Goal: Task Accomplishment & Management: Use online tool/utility

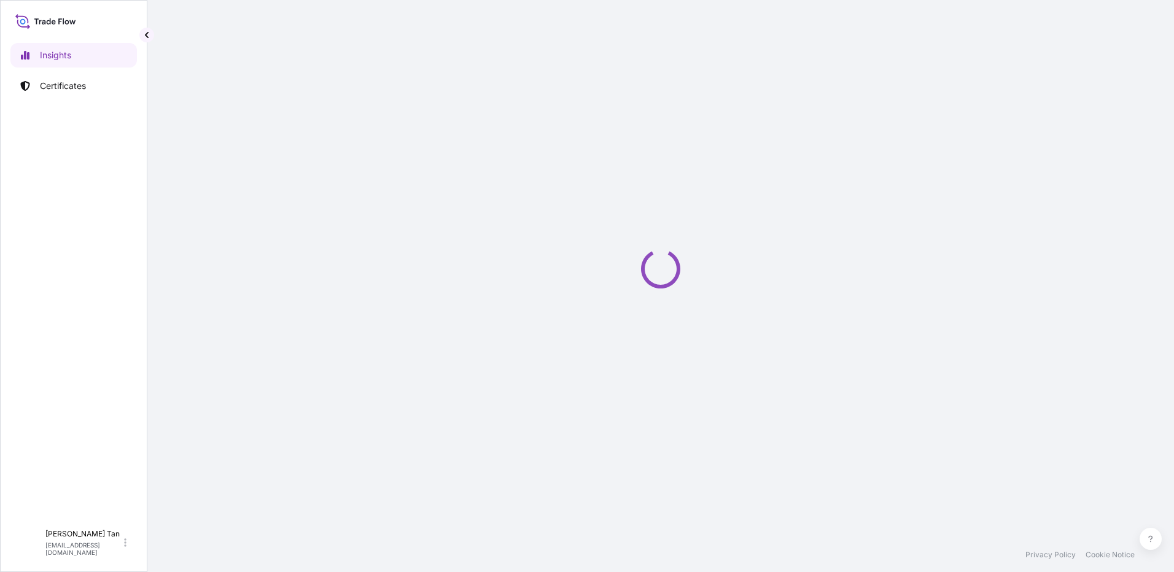
select select "2025"
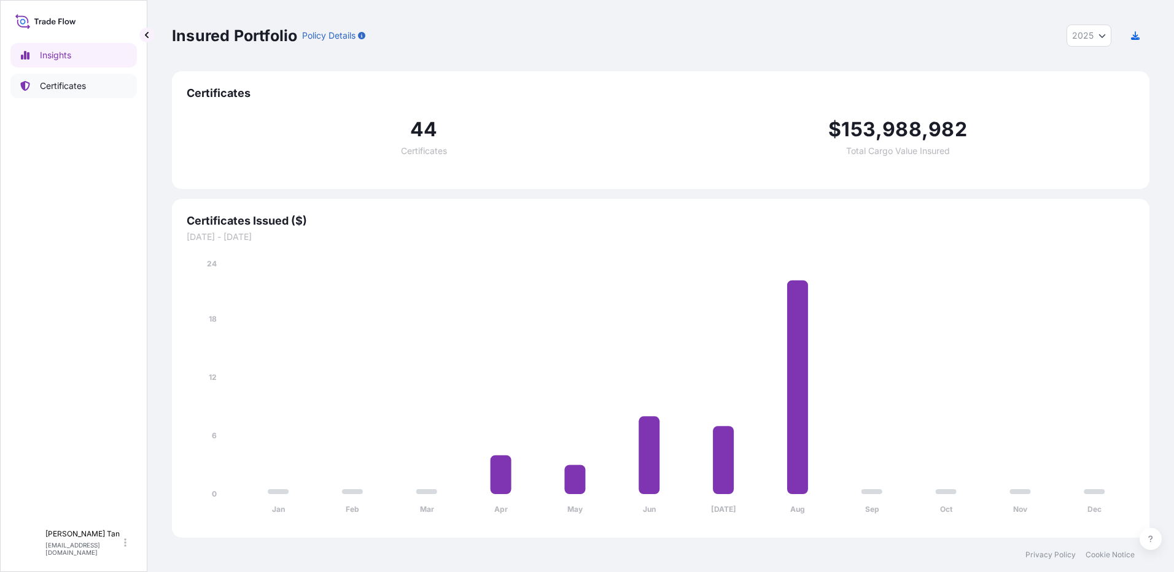
click at [50, 84] on p "Certificates" at bounding box center [63, 86] width 46 height 12
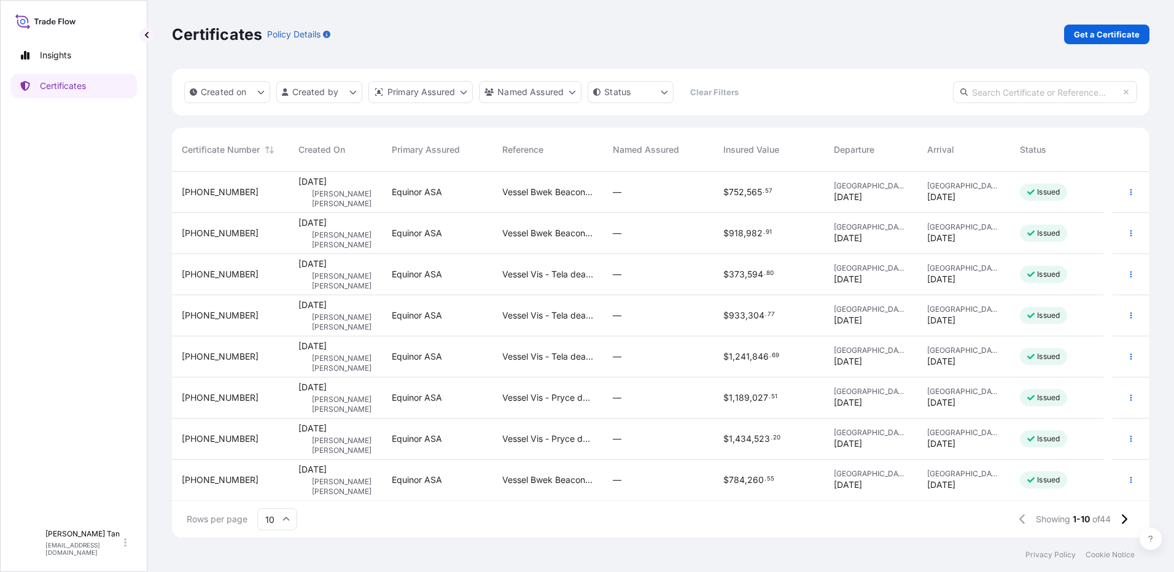
scroll to position [83, 0]
click at [1126, 521] on icon at bounding box center [1123, 519] width 7 height 11
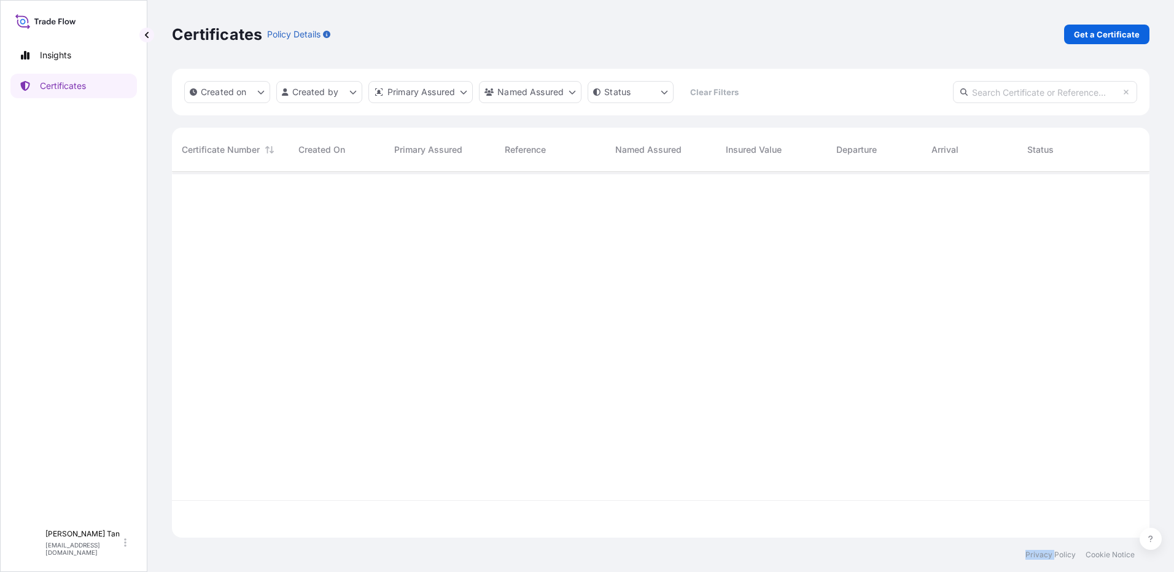
click at [1126, 521] on div at bounding box center [660, 519] width 977 height 37
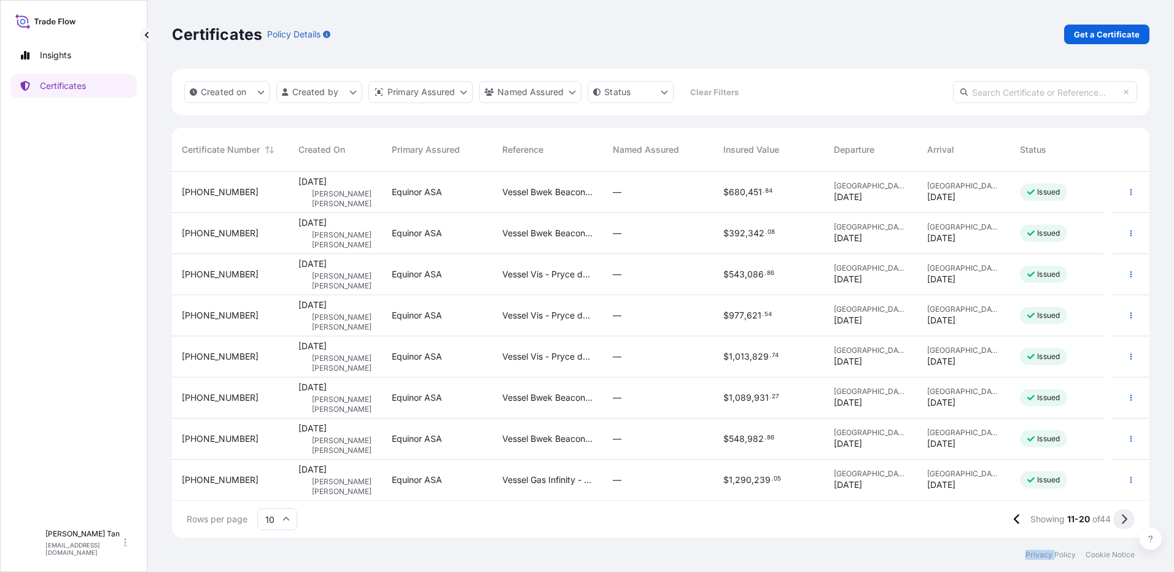
click at [1126, 524] on icon at bounding box center [1123, 519] width 7 height 11
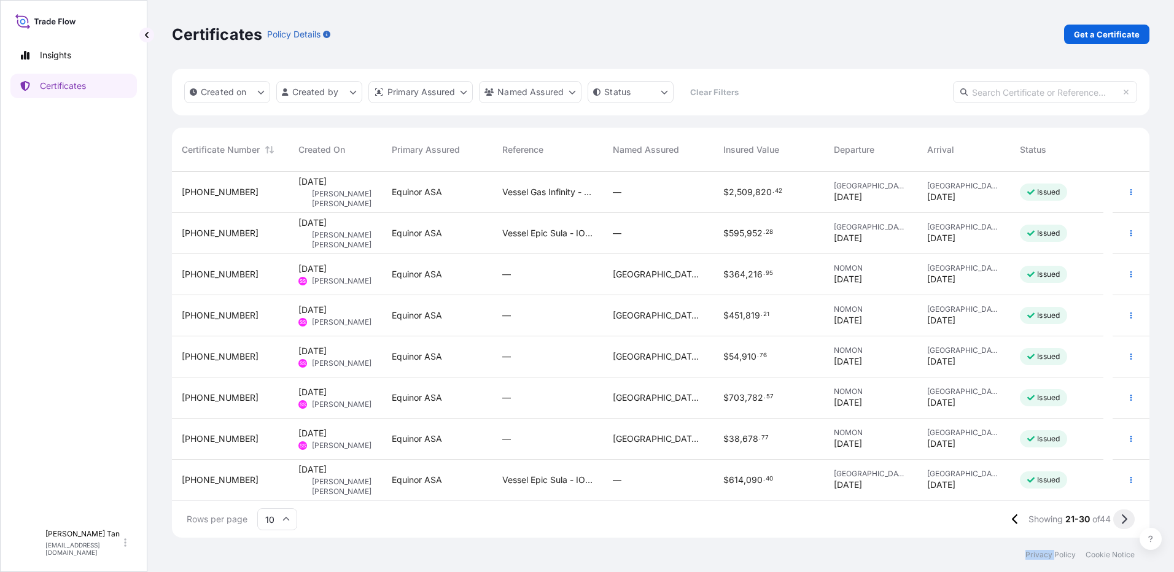
click at [1123, 521] on icon at bounding box center [1123, 519] width 7 height 11
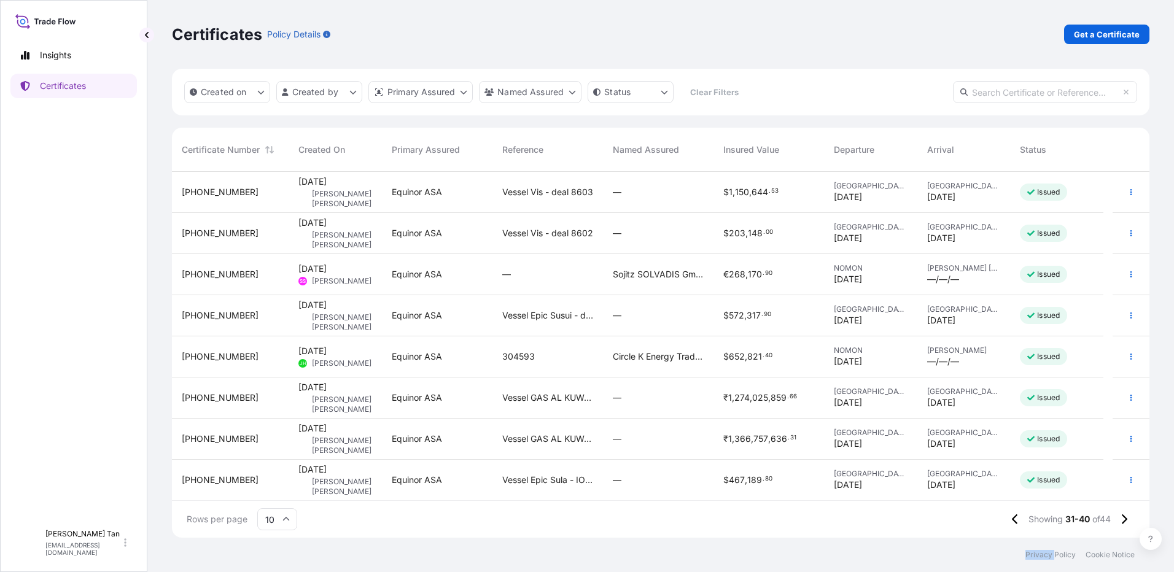
click at [1128, 511] on button at bounding box center [1123, 520] width 21 height 20
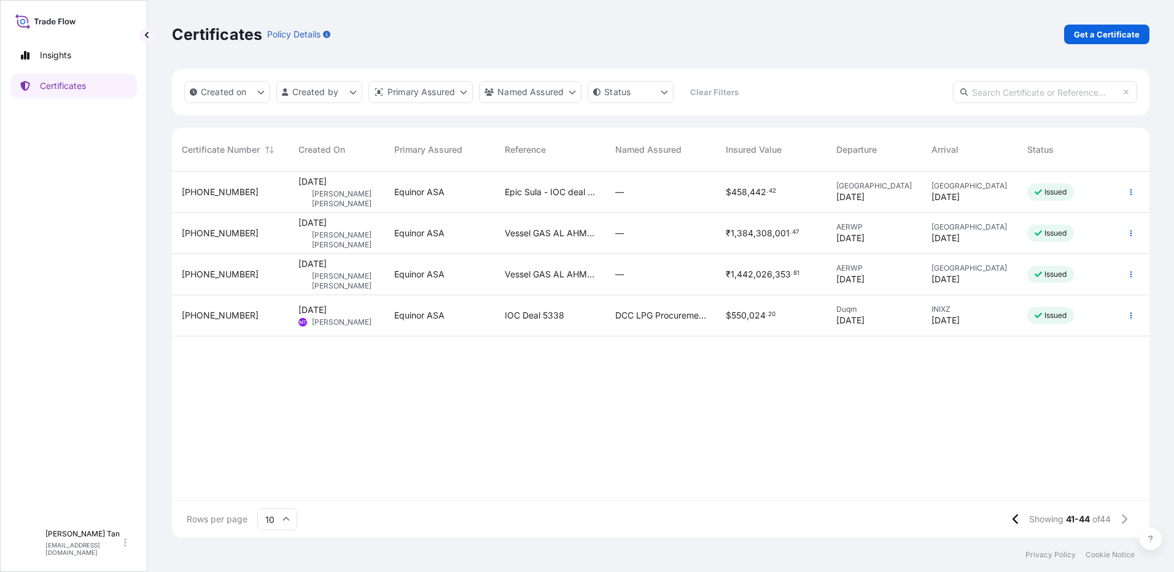
click at [309, 310] on span "[DATE]" at bounding box center [312, 310] width 28 height 12
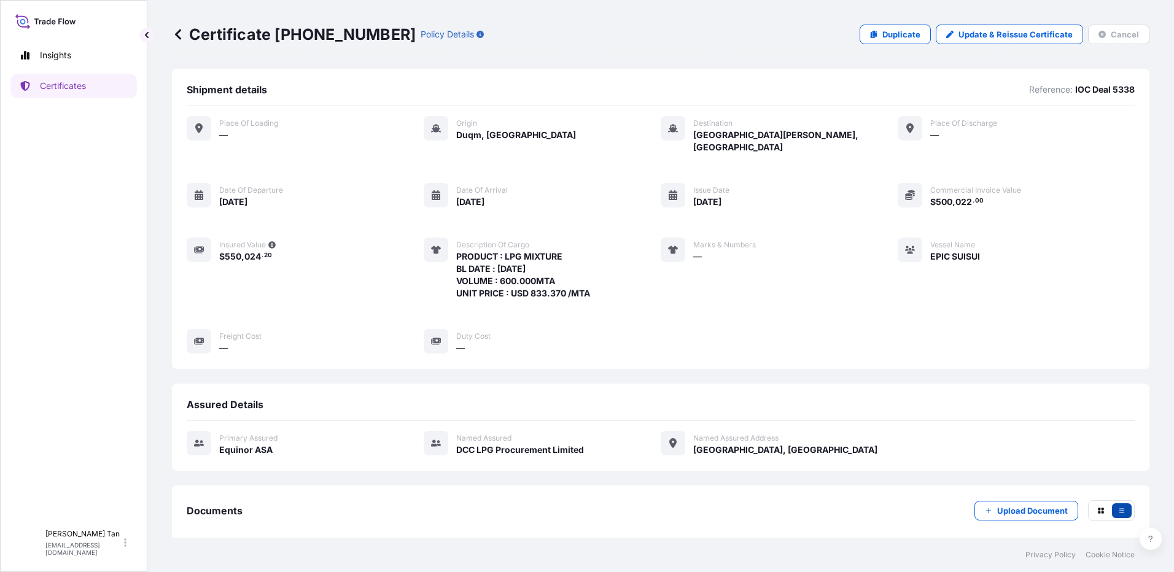
click at [1112, 503] on button "button" at bounding box center [1122, 510] width 20 height 15
click at [1098, 508] on icon "button" at bounding box center [1101, 511] width 6 height 6
click at [1120, 503] on button "button" at bounding box center [1122, 510] width 20 height 15
click at [421, 30] on p "Policy Details" at bounding box center [447, 34] width 53 height 12
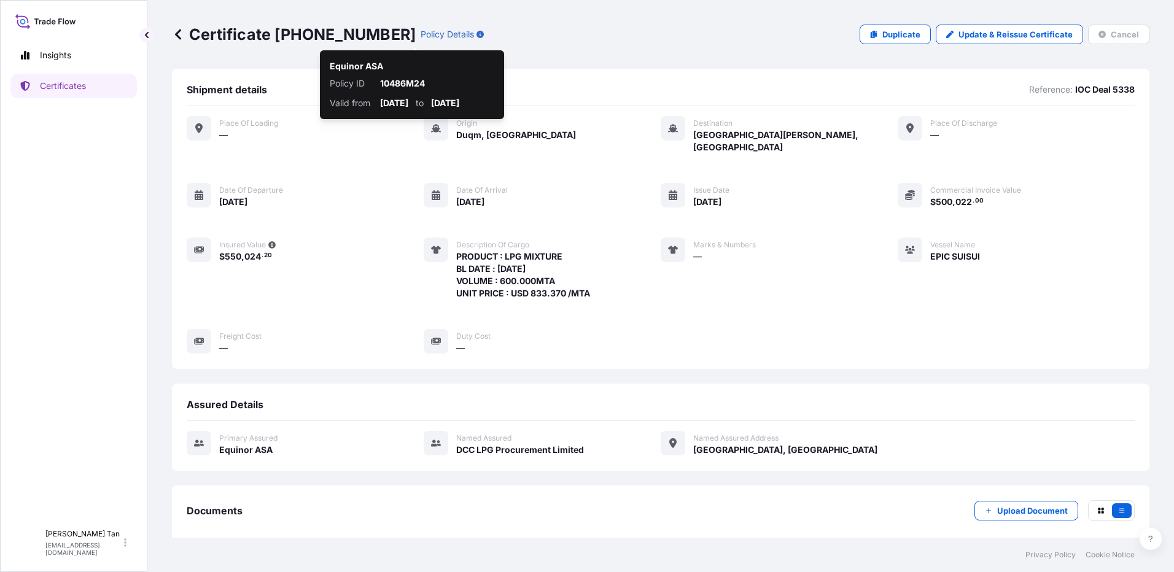
click at [421, 35] on div "Certificate [PHONE_NUMBER] Policy Details Duplicate Update & Reissue Certificat…" at bounding box center [660, 35] width 977 height 20
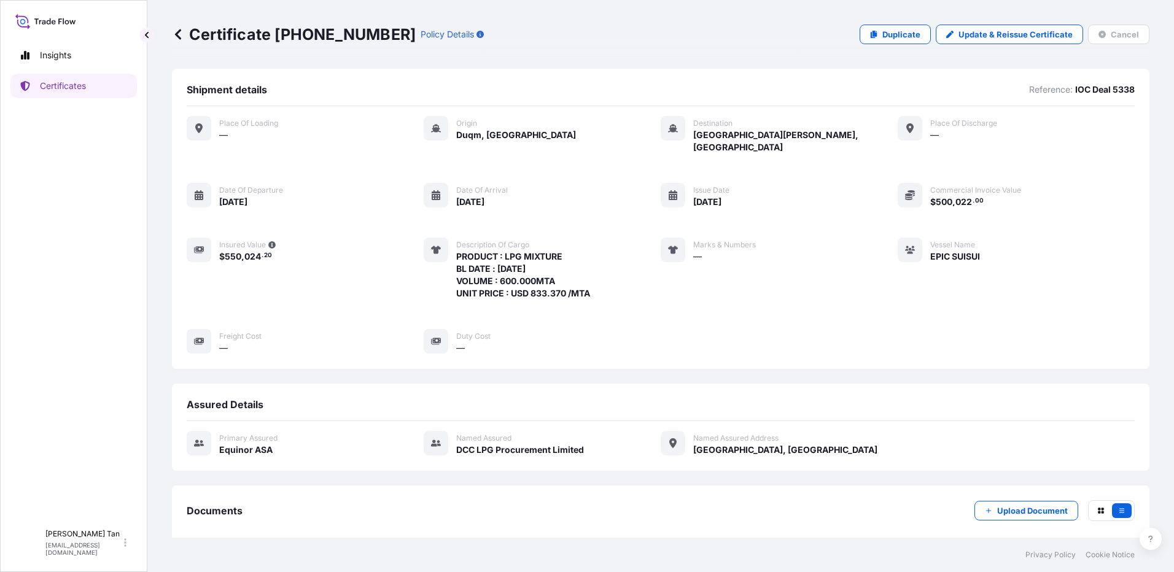
click at [542, 266] on div "Place of Loading — Origin [GEOGRAPHIC_DATA], [GEOGRAPHIC_DATA] Destination [GEO…" at bounding box center [661, 235] width 948 height 238
click at [992, 27] on link "Update & Reissue Certificate" at bounding box center [1009, 35] width 147 height 20
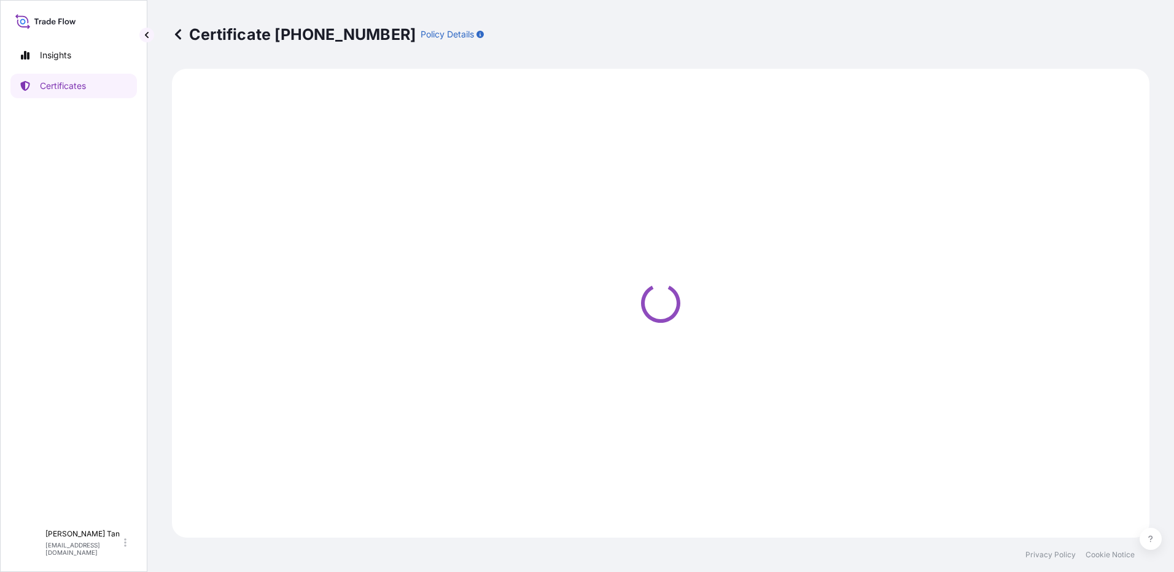
select select "Sea"
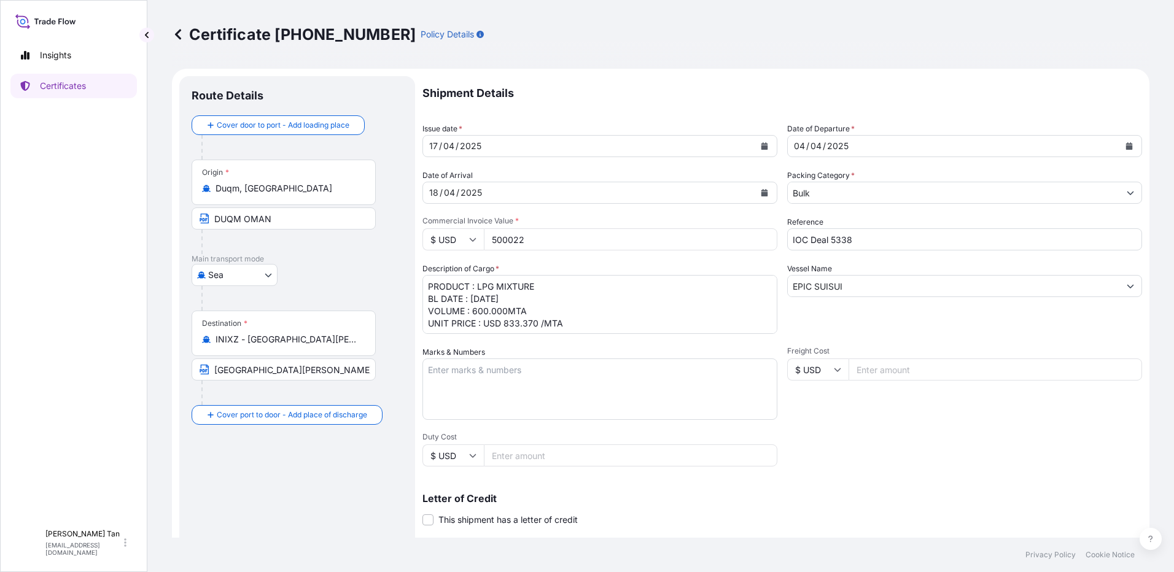
select select "31491"
